Goal: Information Seeking & Learning: Learn about a topic

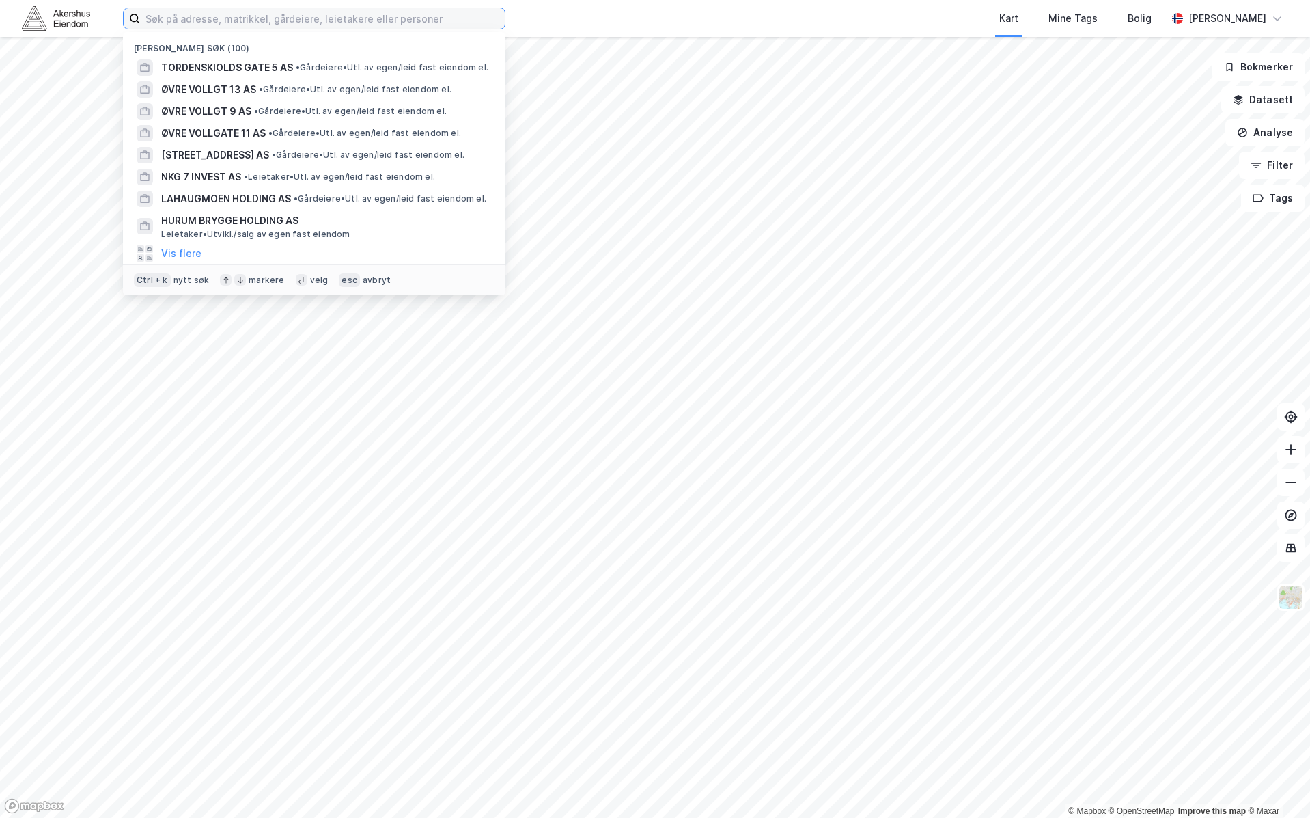
click at [393, 18] on input at bounding box center [322, 18] width 365 height 20
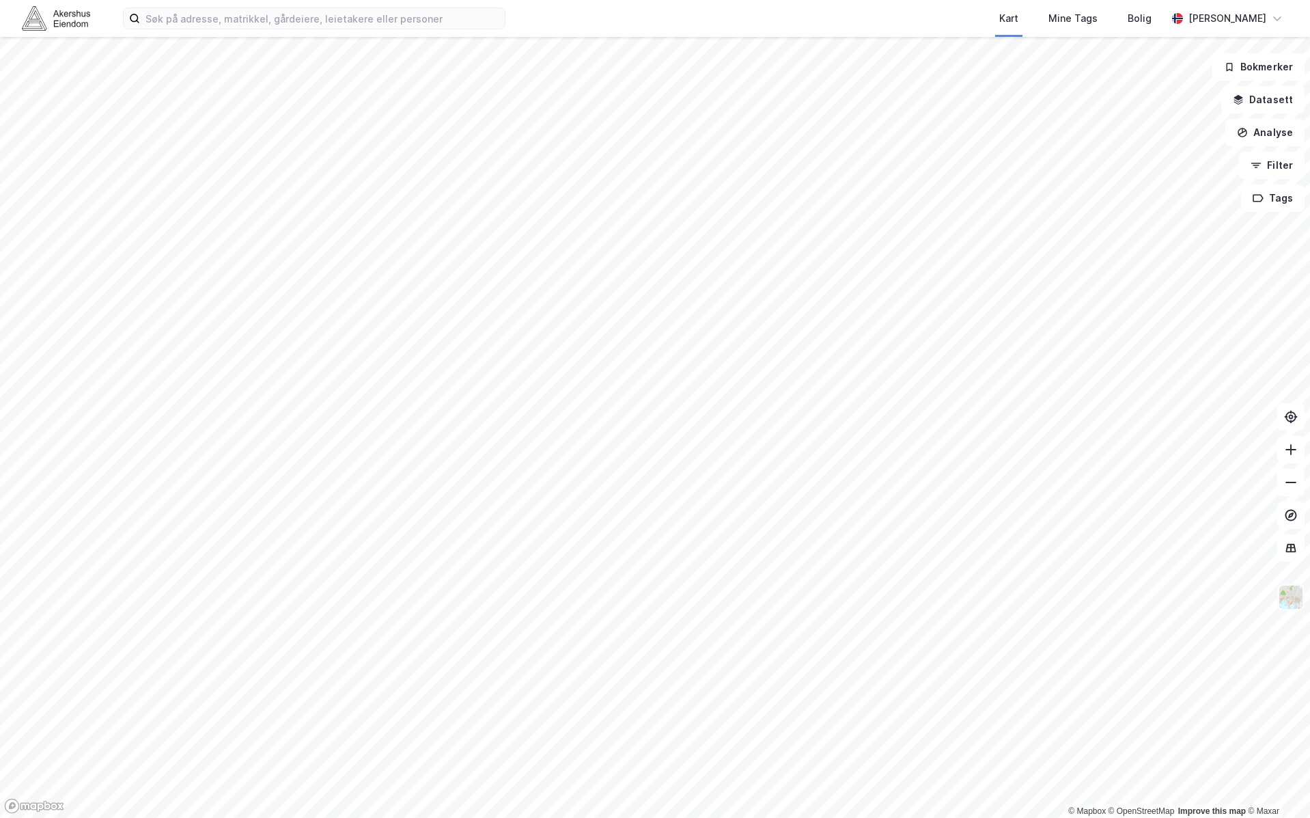
click at [1295, 604] on img at bounding box center [1291, 597] width 26 height 26
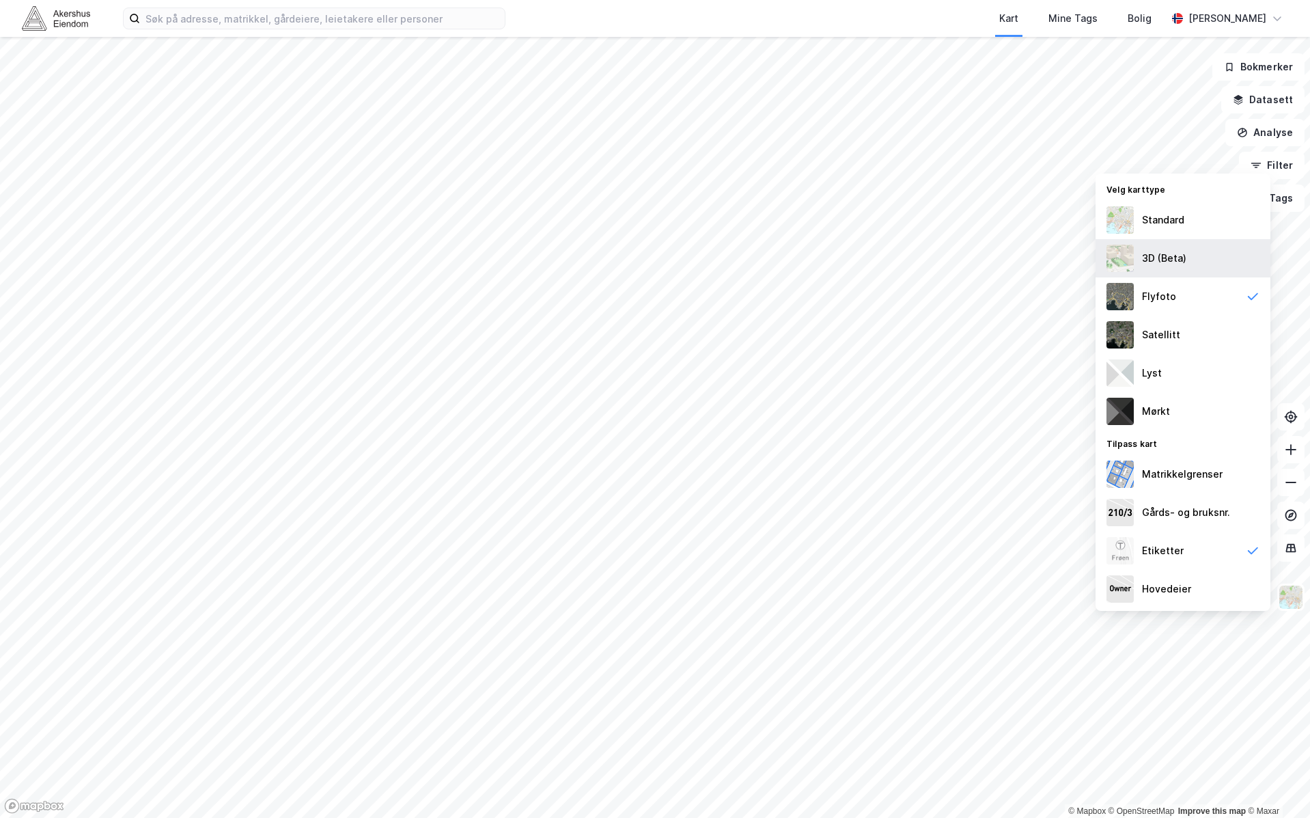
click at [1177, 273] on div "3D (Beta)" at bounding box center [1183, 258] width 175 height 38
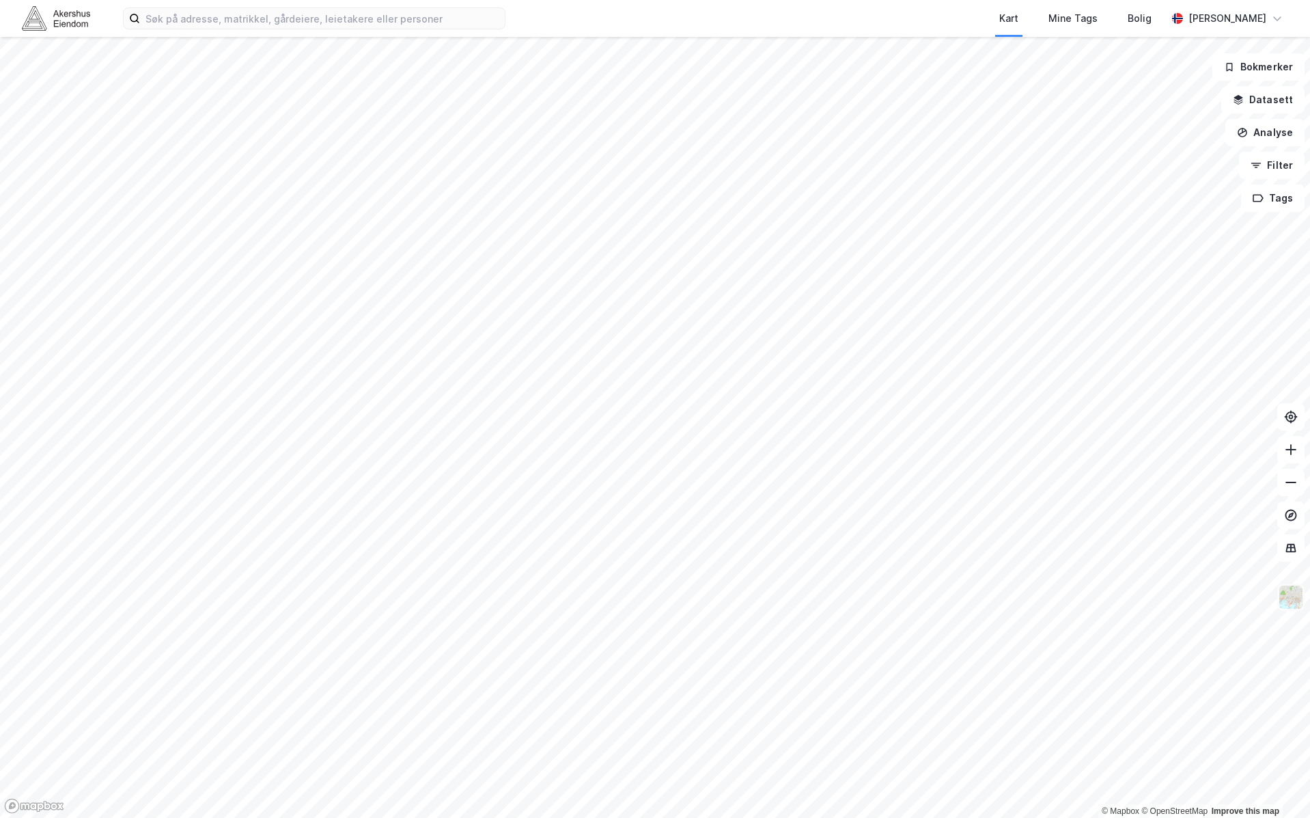
click at [1288, 596] on img at bounding box center [1291, 597] width 26 height 26
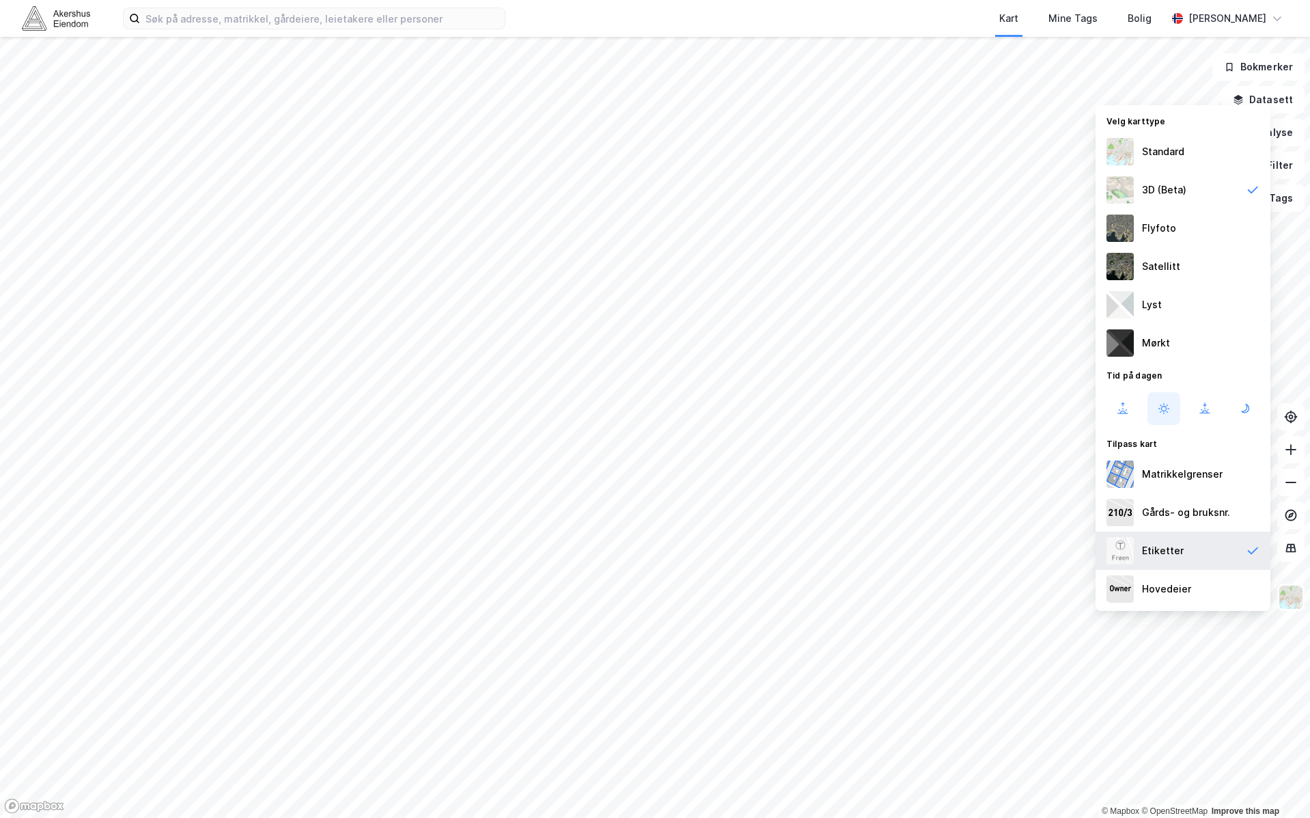
click at [1180, 560] on div "Etiketter" at bounding box center [1183, 551] width 175 height 38
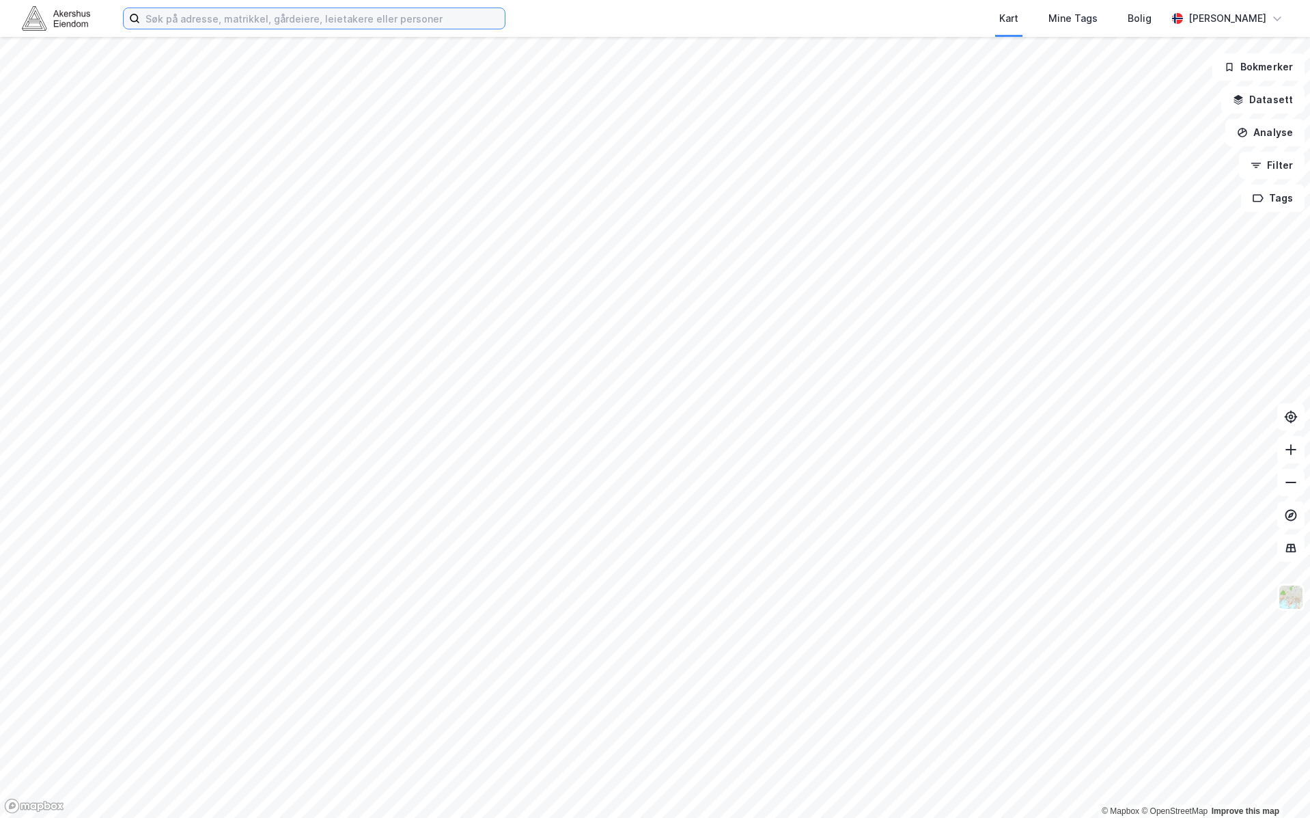
click at [407, 26] on input at bounding box center [322, 18] width 365 height 20
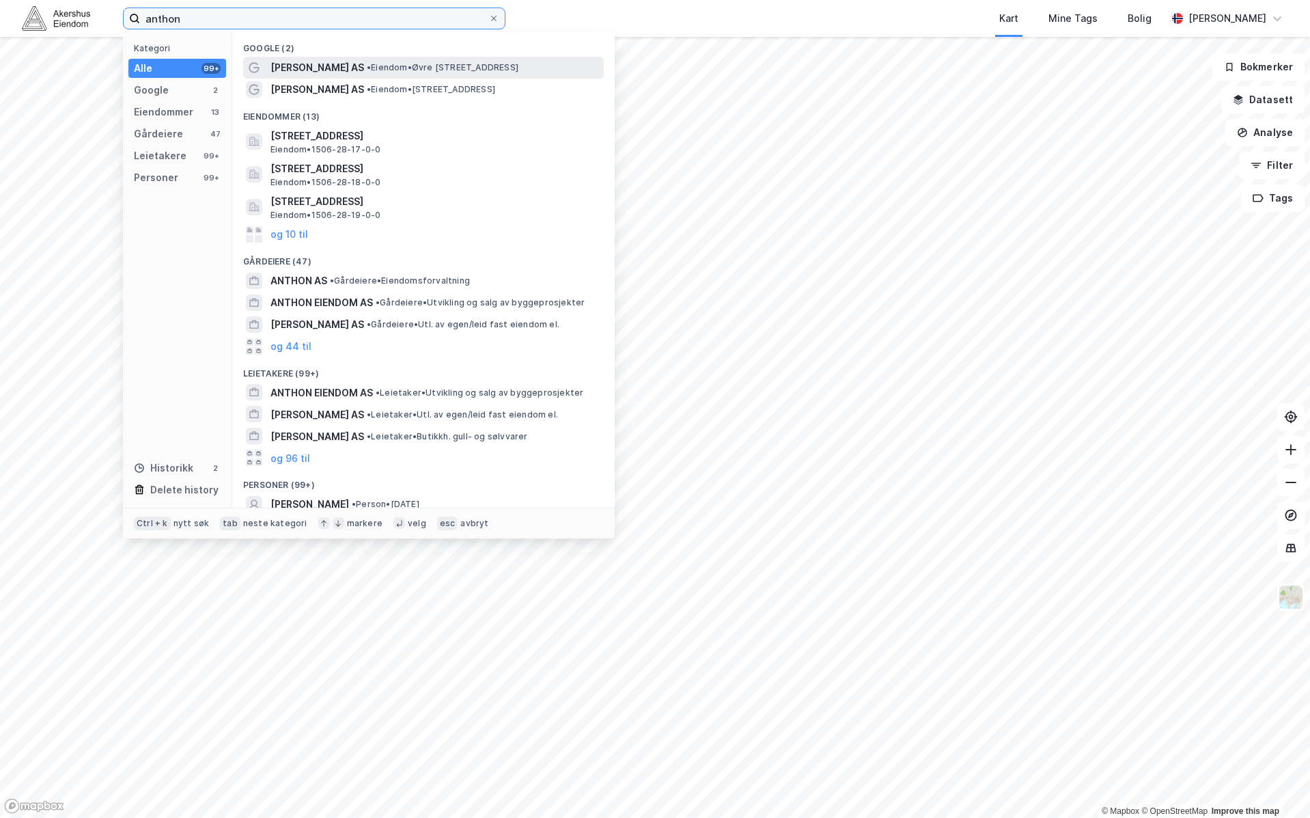
type input "anthon"
click at [350, 65] on span "[PERSON_NAME] AS" at bounding box center [318, 67] width 94 height 16
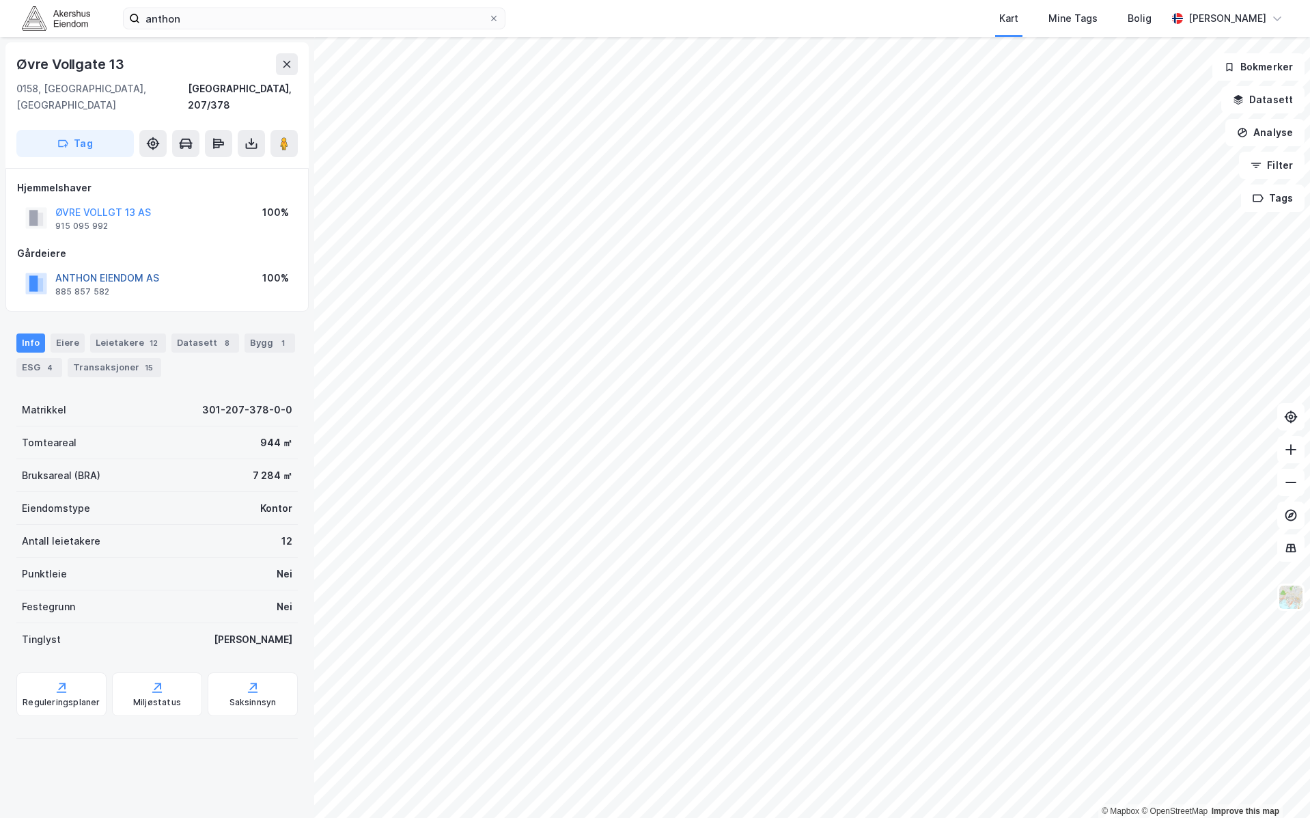
click at [0, 0] on button "ANTHON EIENDOM AS" at bounding box center [0, 0] width 0 height 0
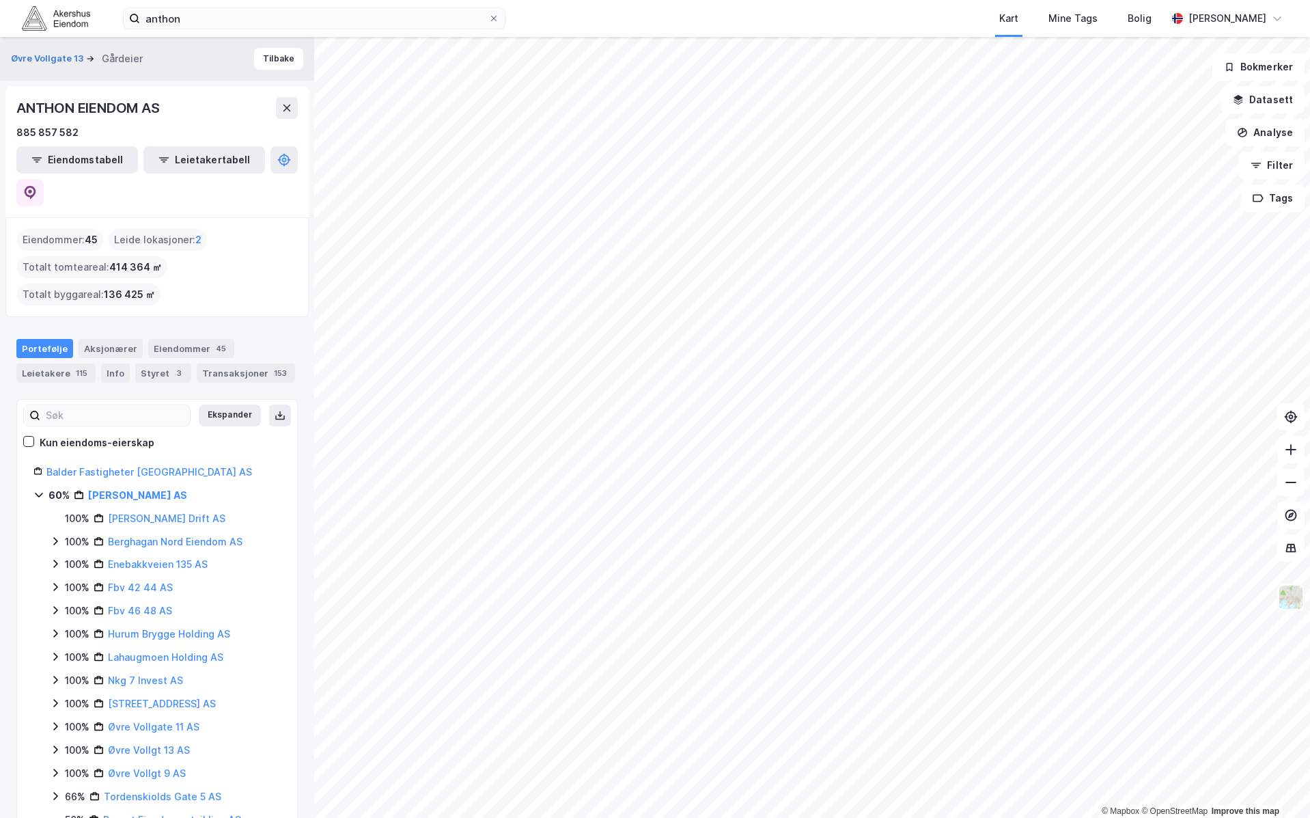
click at [1291, 599] on img at bounding box center [1291, 597] width 26 height 26
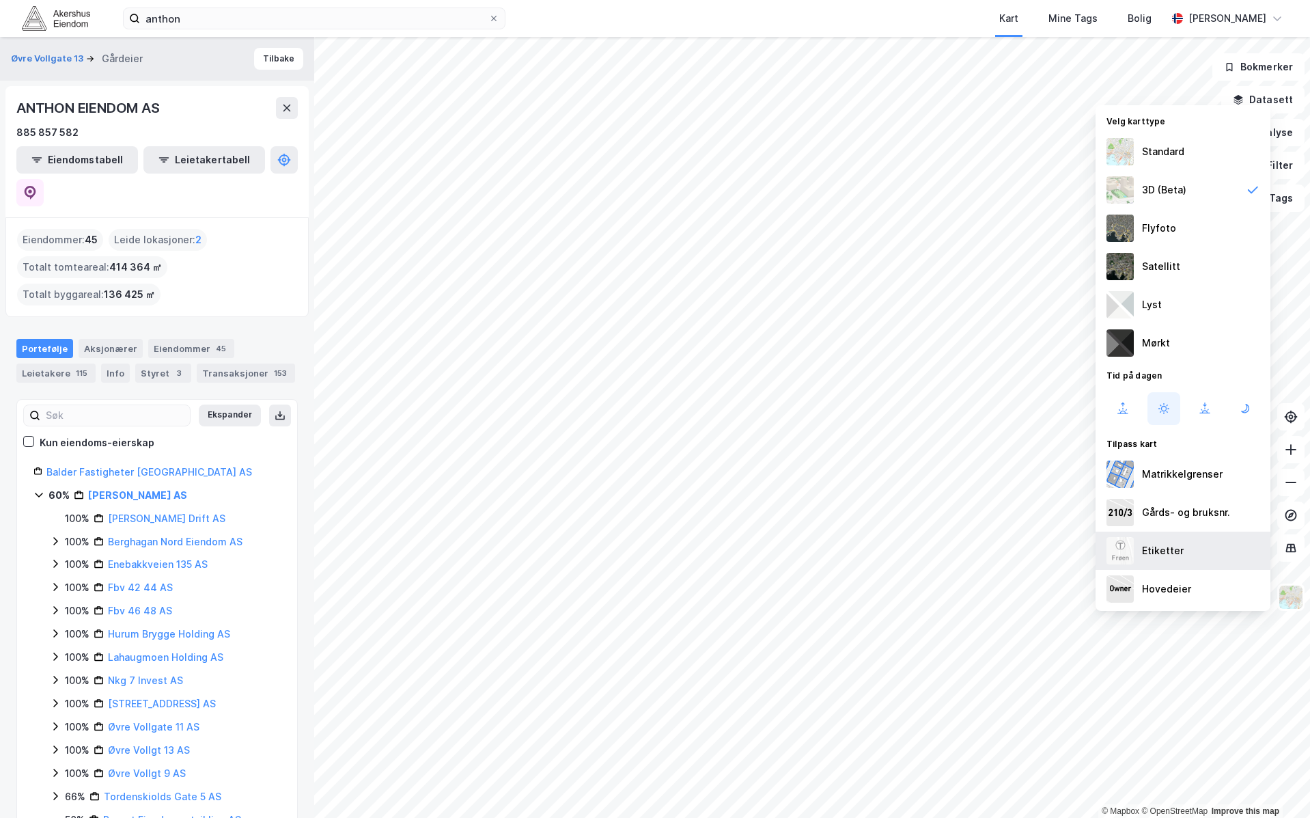
click at [1183, 544] on div "Etiketter" at bounding box center [1183, 551] width 175 height 38
click at [1195, 552] on div "Etiketter" at bounding box center [1183, 551] width 175 height 38
click at [1291, 600] on img at bounding box center [1291, 597] width 26 height 26
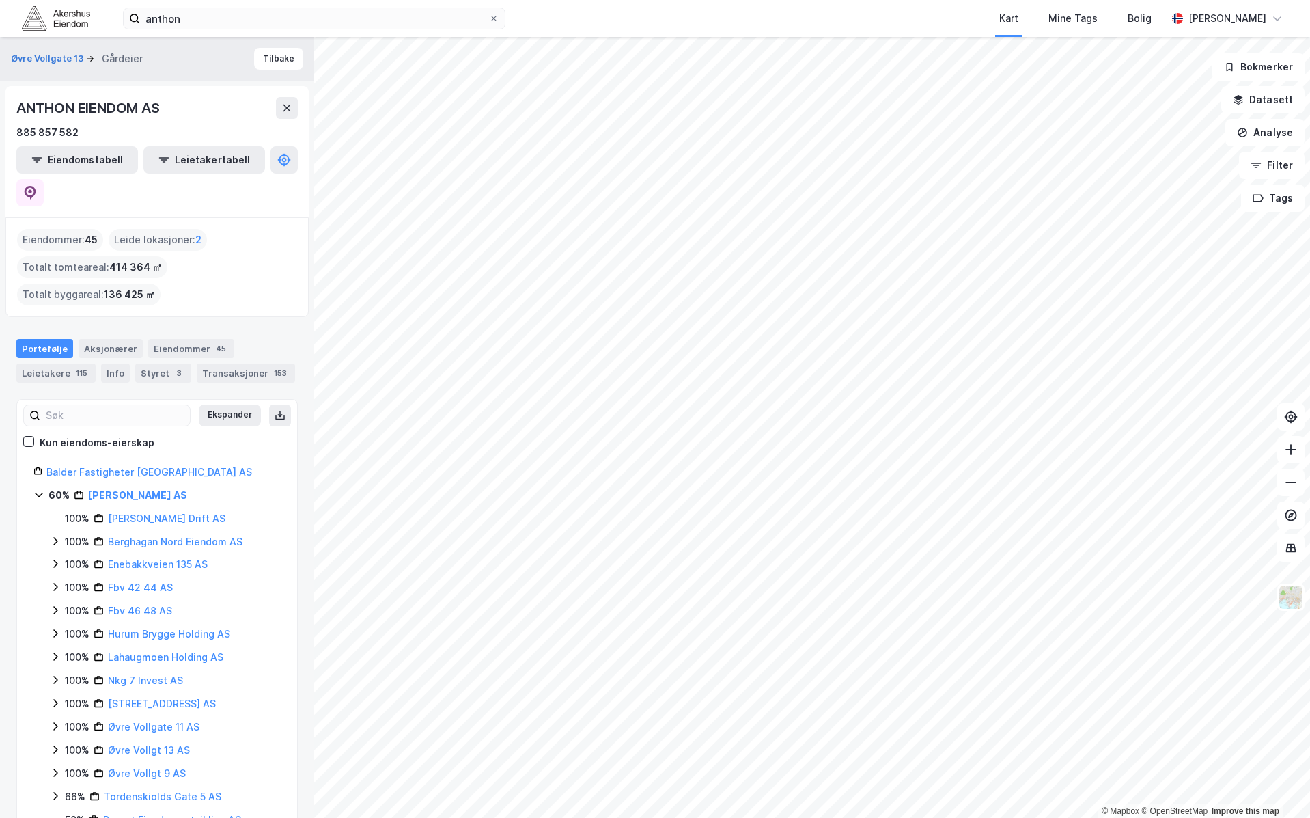
click at [1310, 329] on html "anthon Kart Mine Tags Bolig [PERSON_NAME] © Mapbox © OpenStreetMap Improve this…" at bounding box center [655, 409] width 1310 height 818
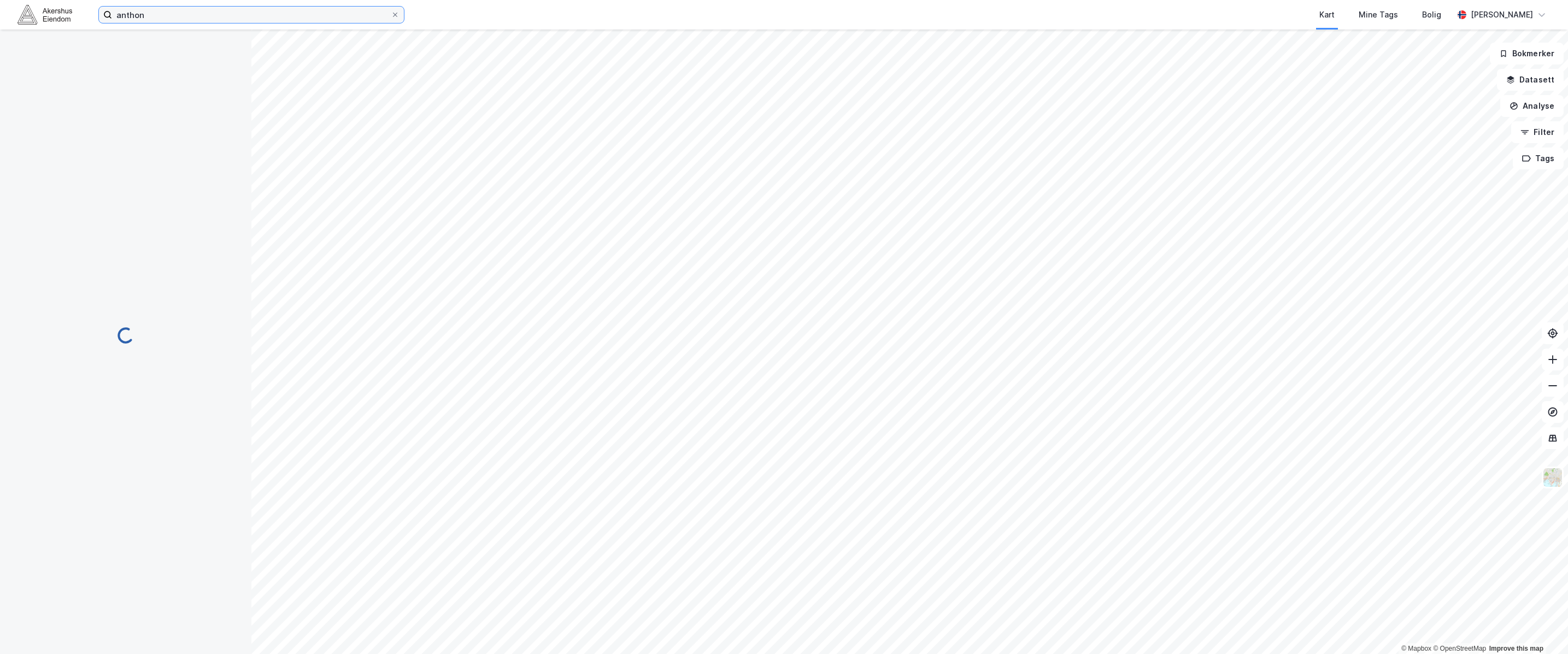
click at [262, 18] on input "anthon" at bounding box center [251, 14] width 278 height 16
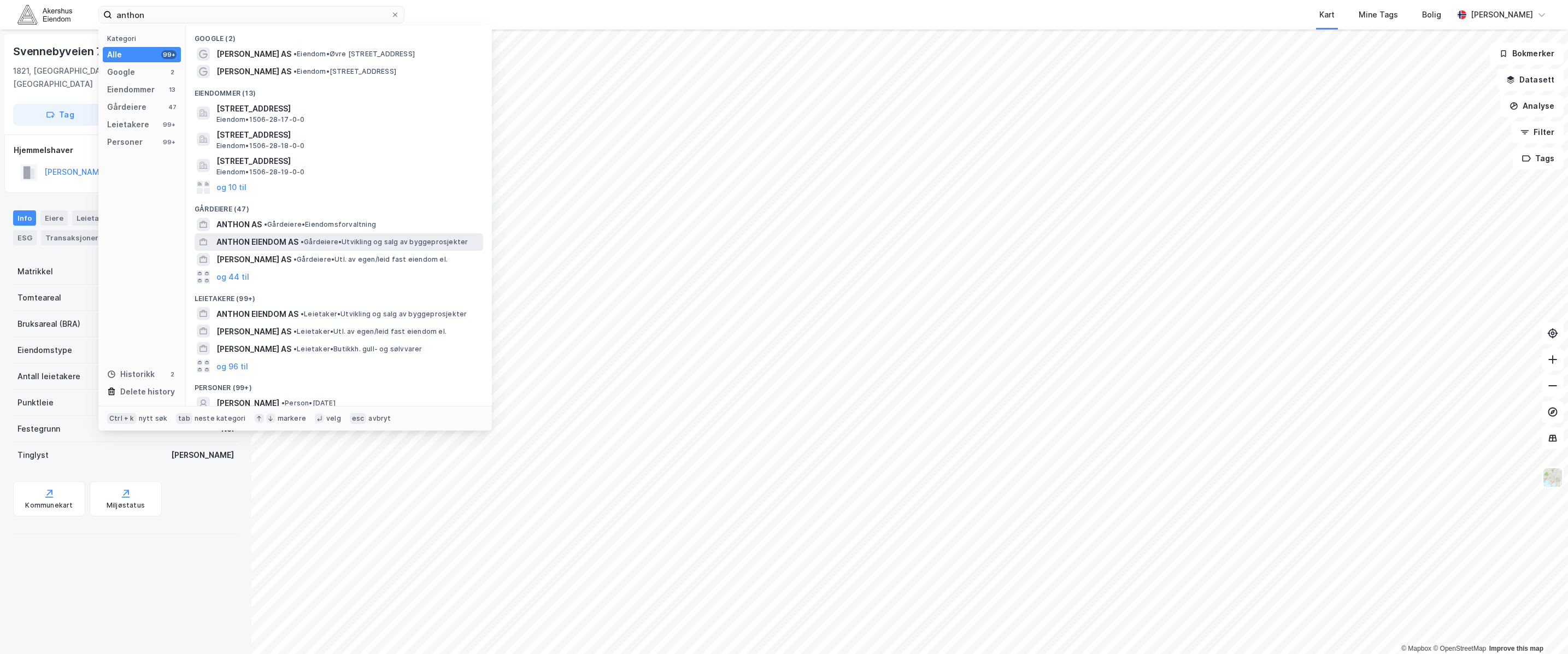
click at [286, 237] on span "ANTHON EIENDOM AS" at bounding box center [258, 241] width 82 height 13
